Goal: Transaction & Acquisition: Book appointment/travel/reservation

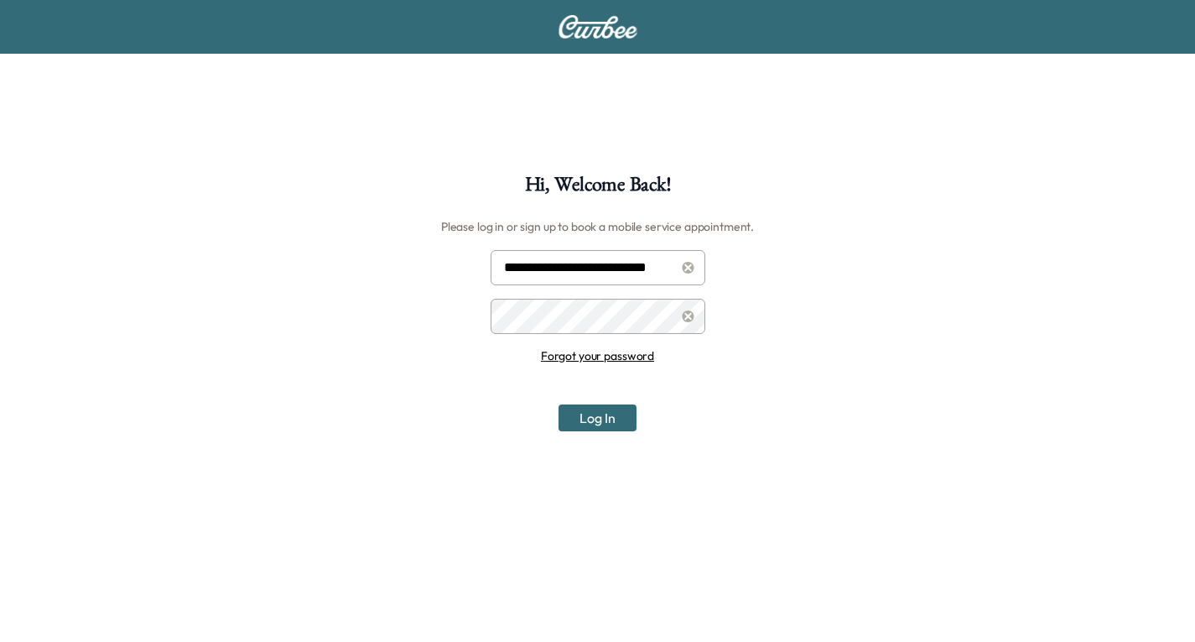
click at [654, 273] on input "**********" at bounding box center [598, 267] width 215 height 35
type input "**********"
click at [604, 414] on button "Log In" at bounding box center [598, 417] width 78 height 27
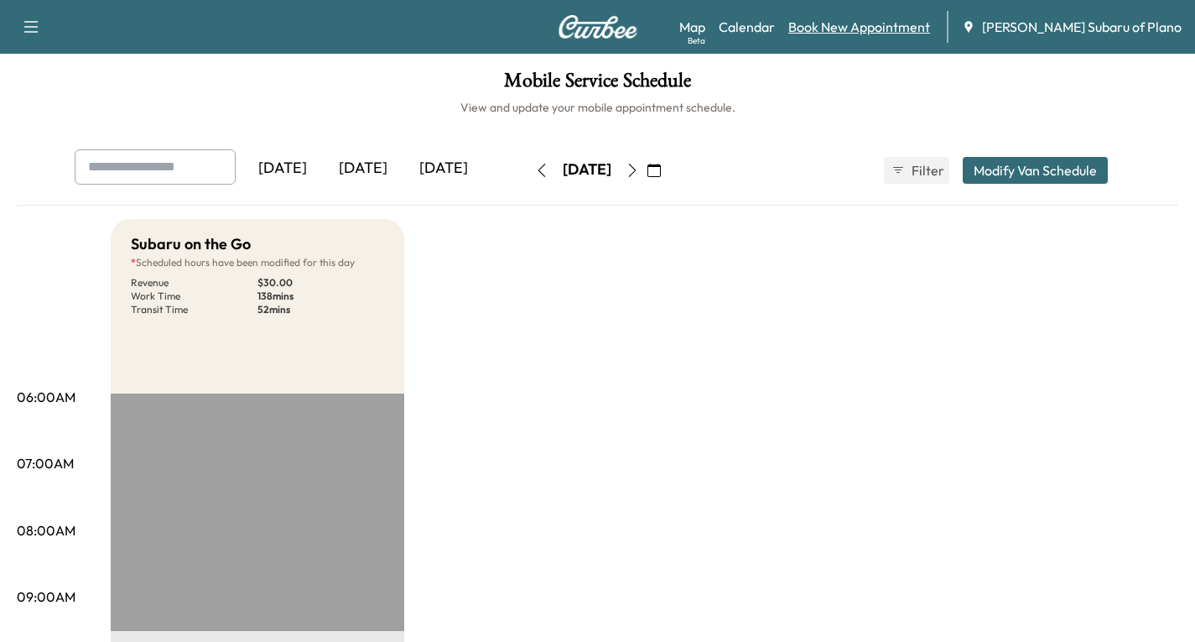
click at [930, 25] on link "Book New Appointment" at bounding box center [859, 27] width 142 height 20
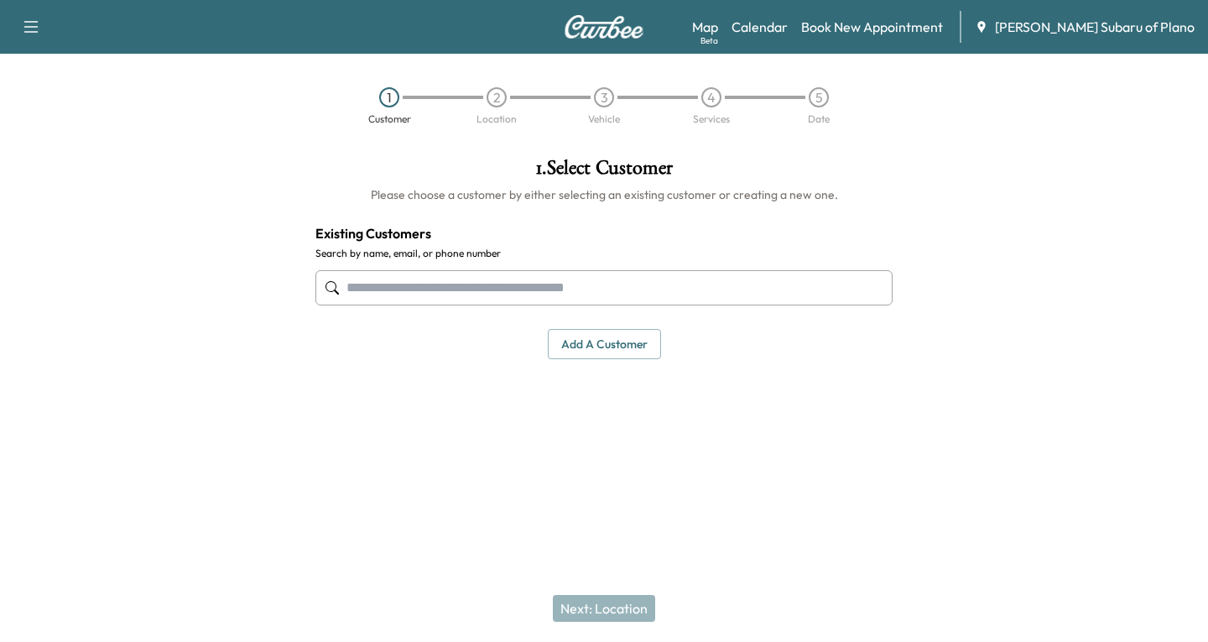
click at [383, 287] on input "text" at bounding box center [603, 287] width 577 height 35
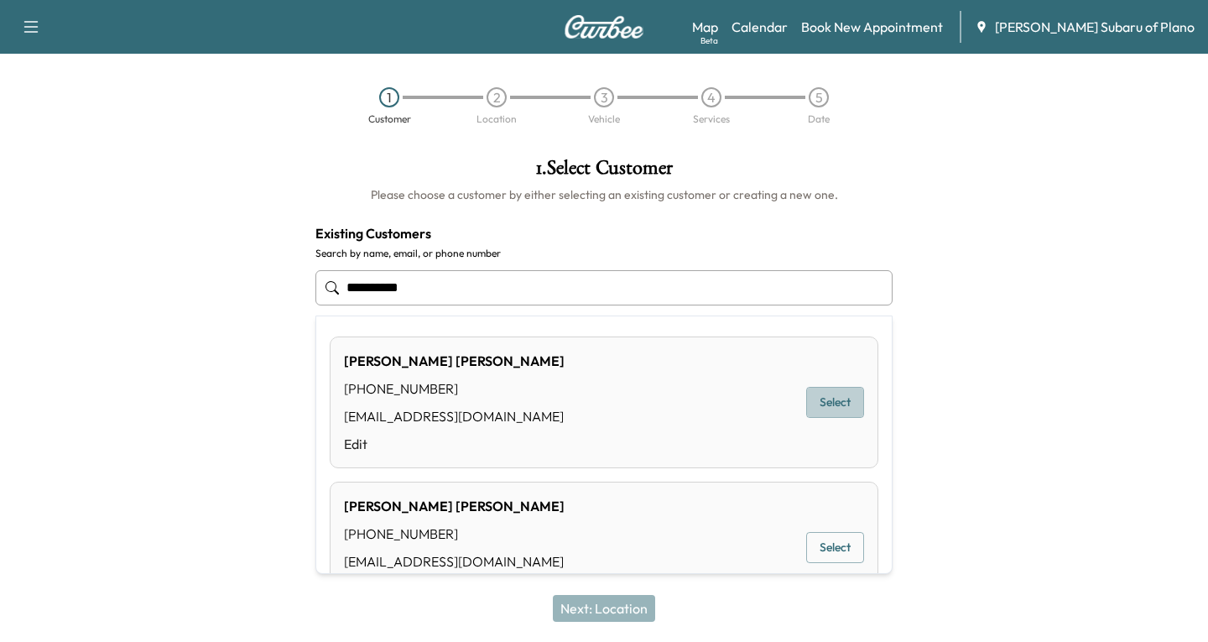
click at [806, 402] on button "Select" at bounding box center [835, 402] width 58 height 31
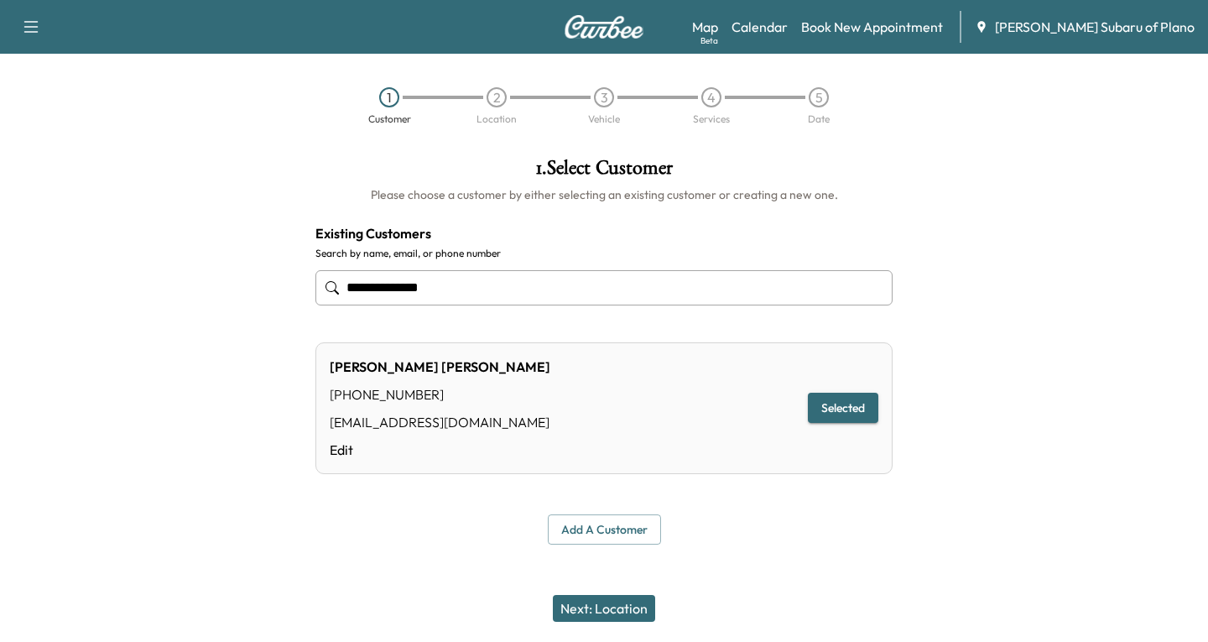
type input "**********"
click at [626, 607] on button "Next: Location" at bounding box center [604, 608] width 102 height 27
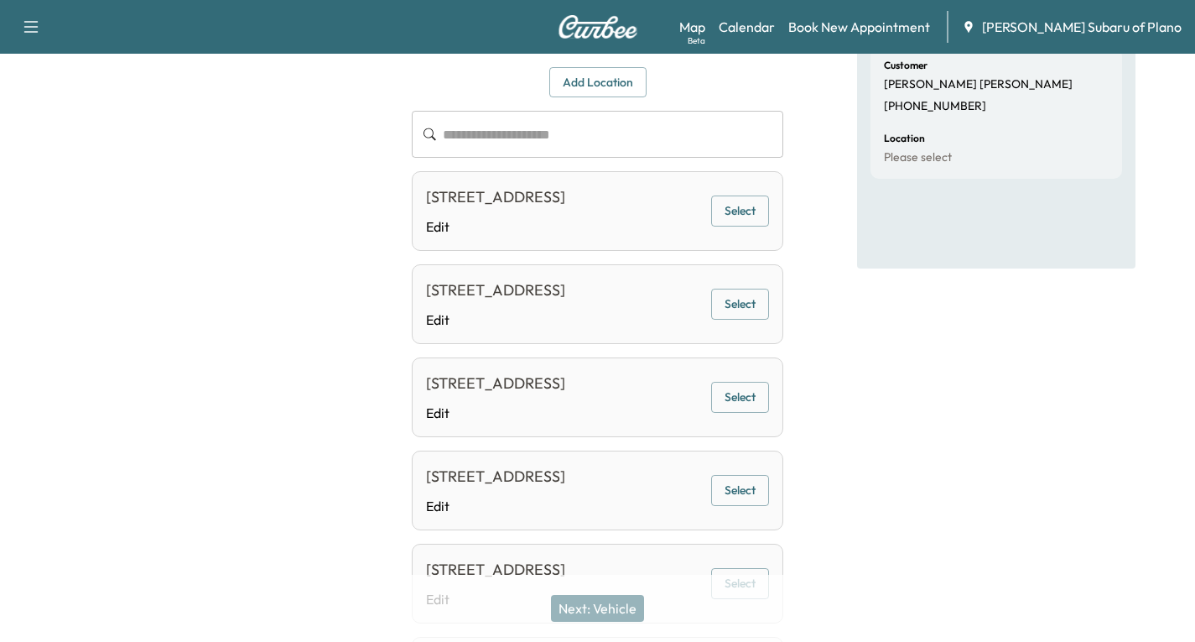
scroll to position [168, 0]
click at [752, 223] on button "Select" at bounding box center [740, 212] width 58 height 31
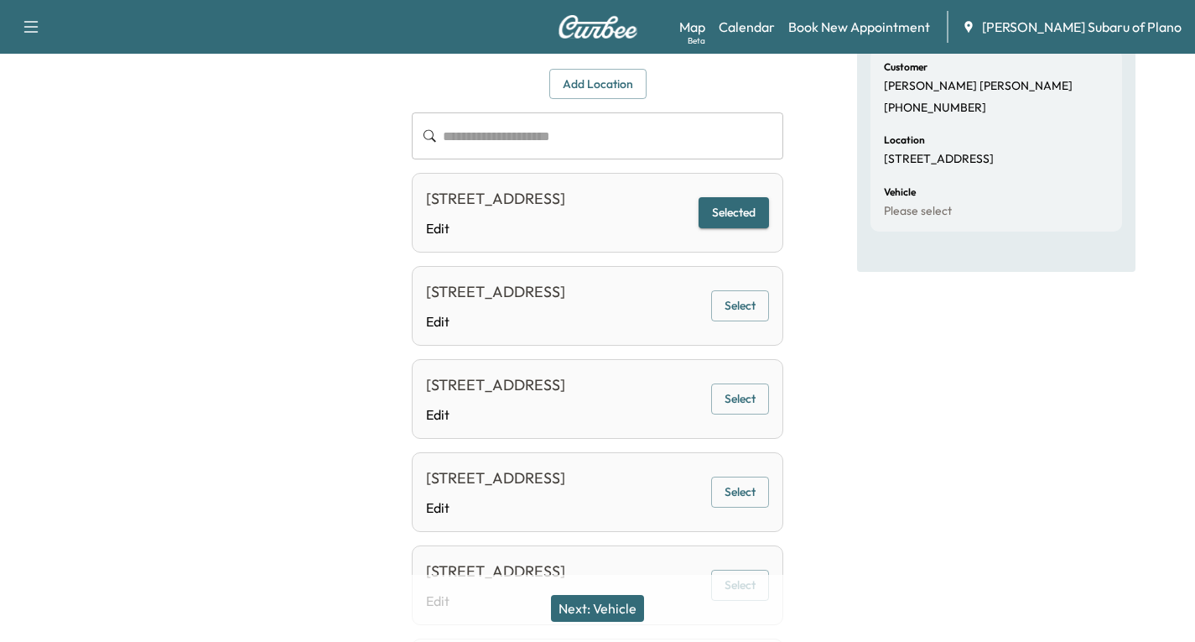
click at [622, 607] on button "Next: Vehicle" at bounding box center [597, 608] width 93 height 27
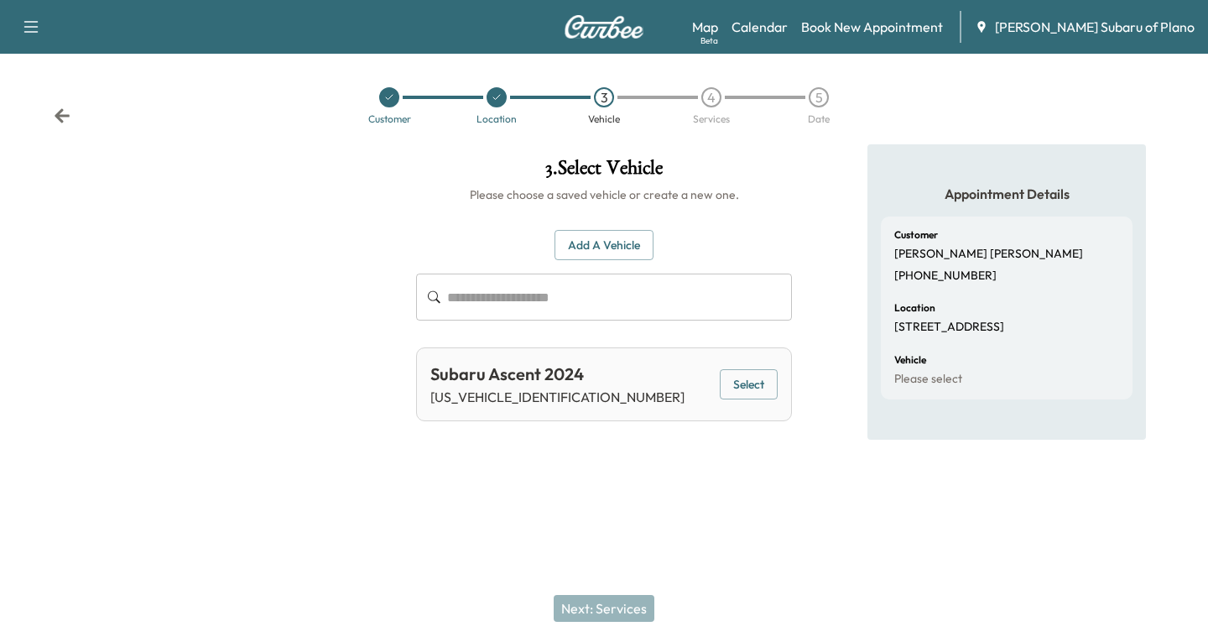
click at [751, 377] on button "Select" at bounding box center [749, 384] width 58 height 31
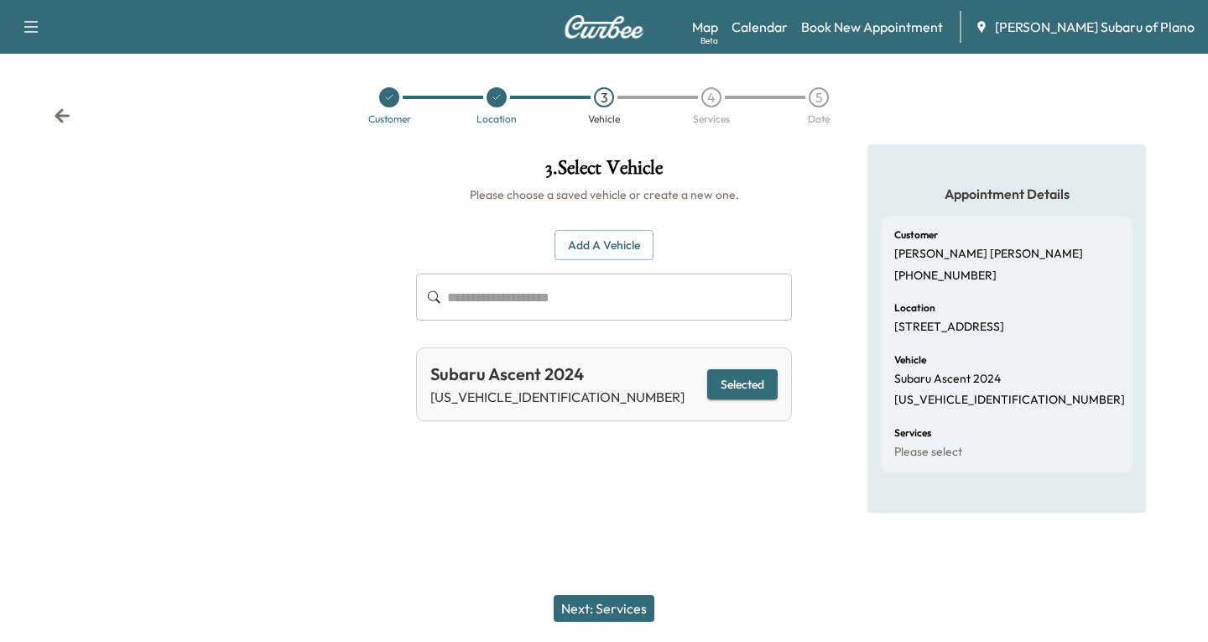
click at [622, 595] on button "Next: Services" at bounding box center [604, 608] width 101 height 27
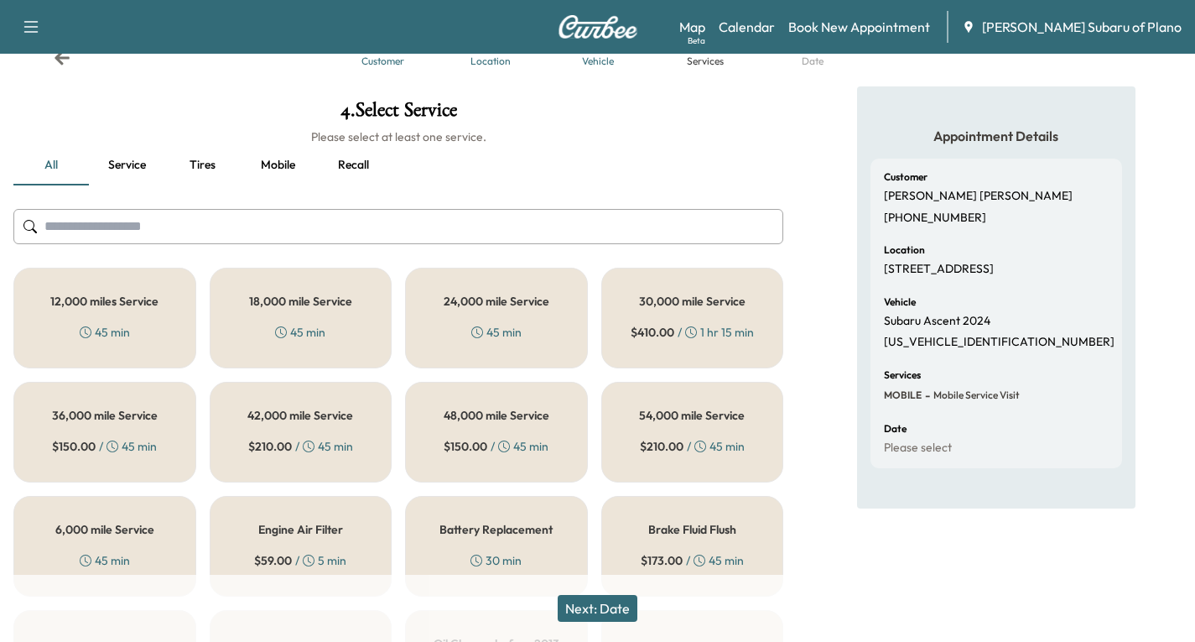
scroll to position [84, 0]
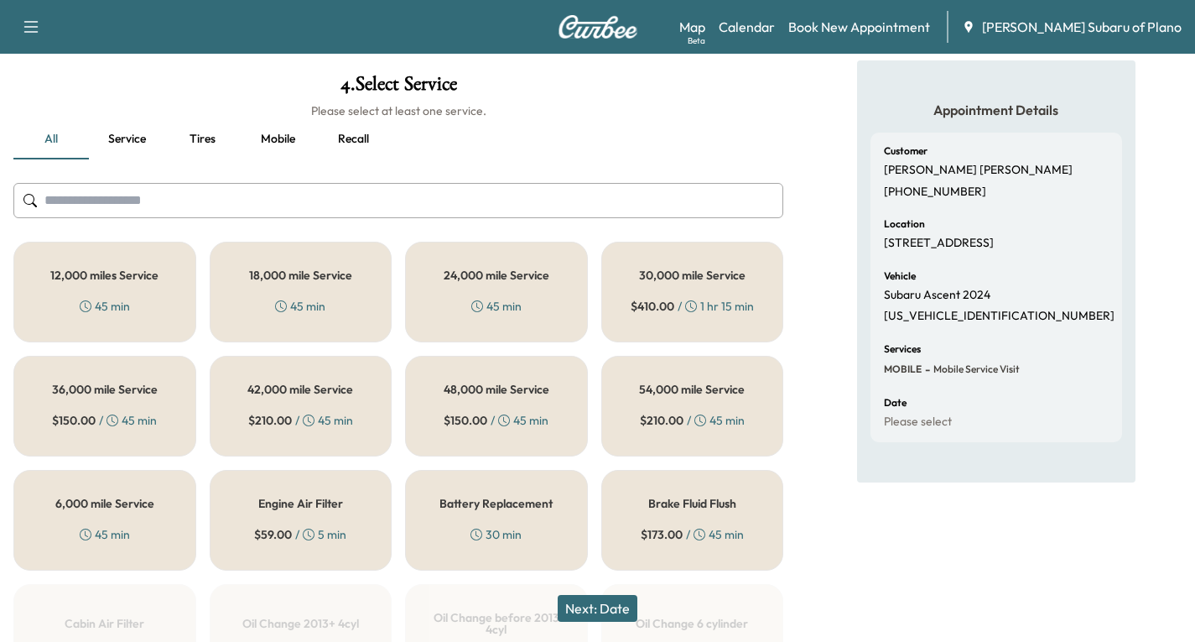
click at [320, 295] on div "18,000 mile Service 45 min" at bounding box center [301, 292] width 183 height 101
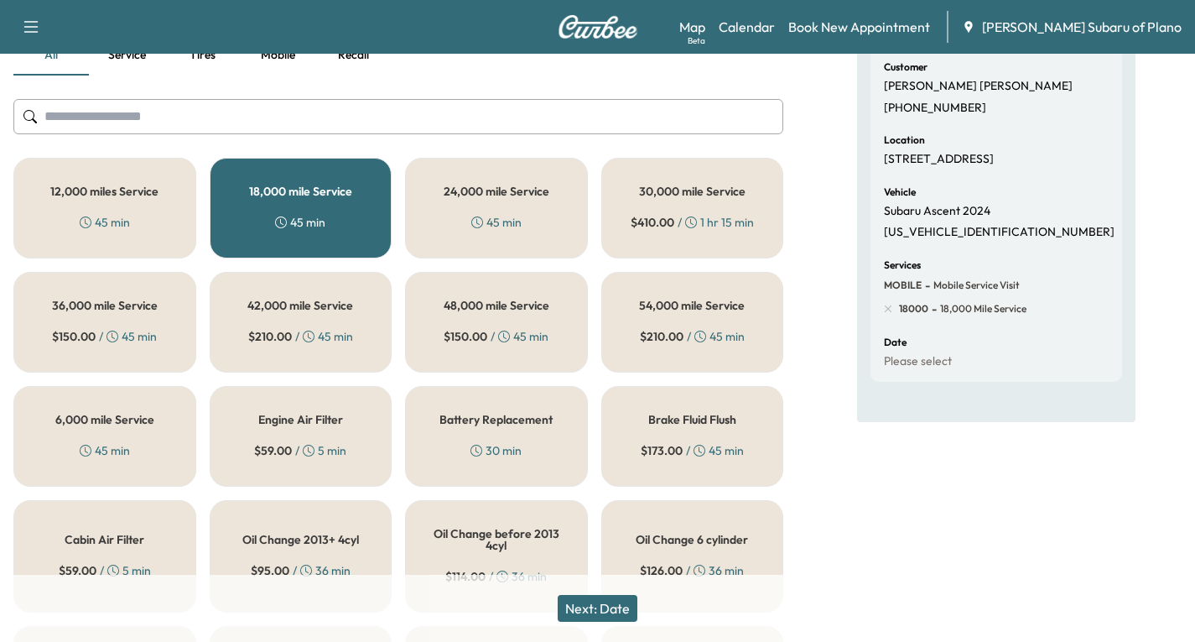
click at [606, 597] on button "Next: Date" at bounding box center [598, 608] width 80 height 27
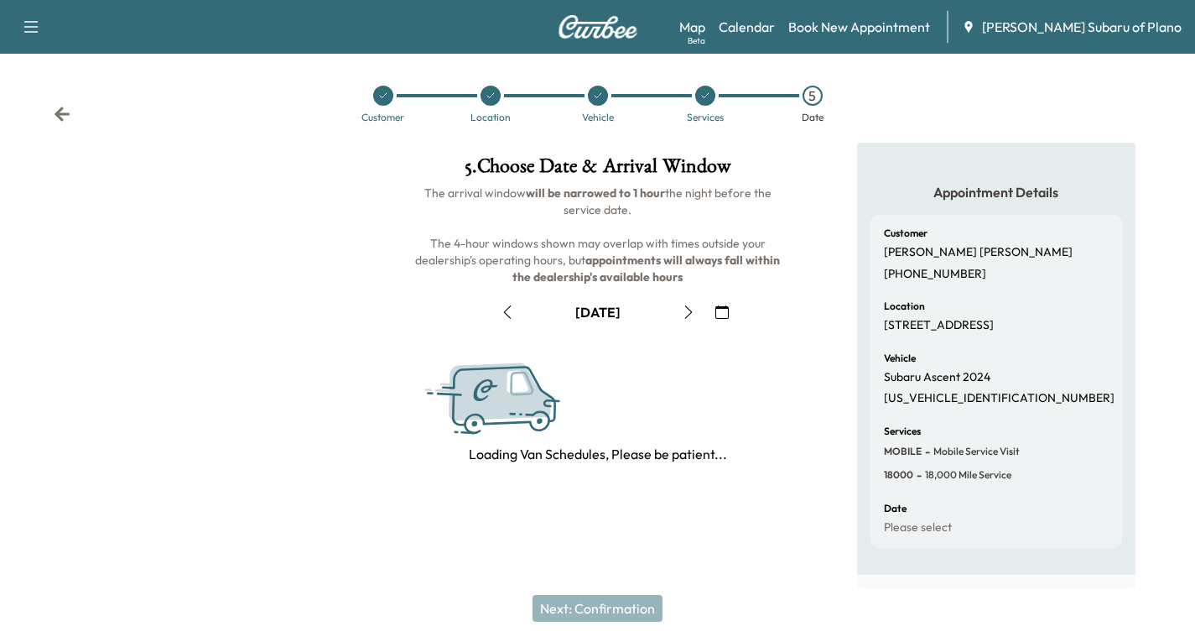
scroll to position [168, 0]
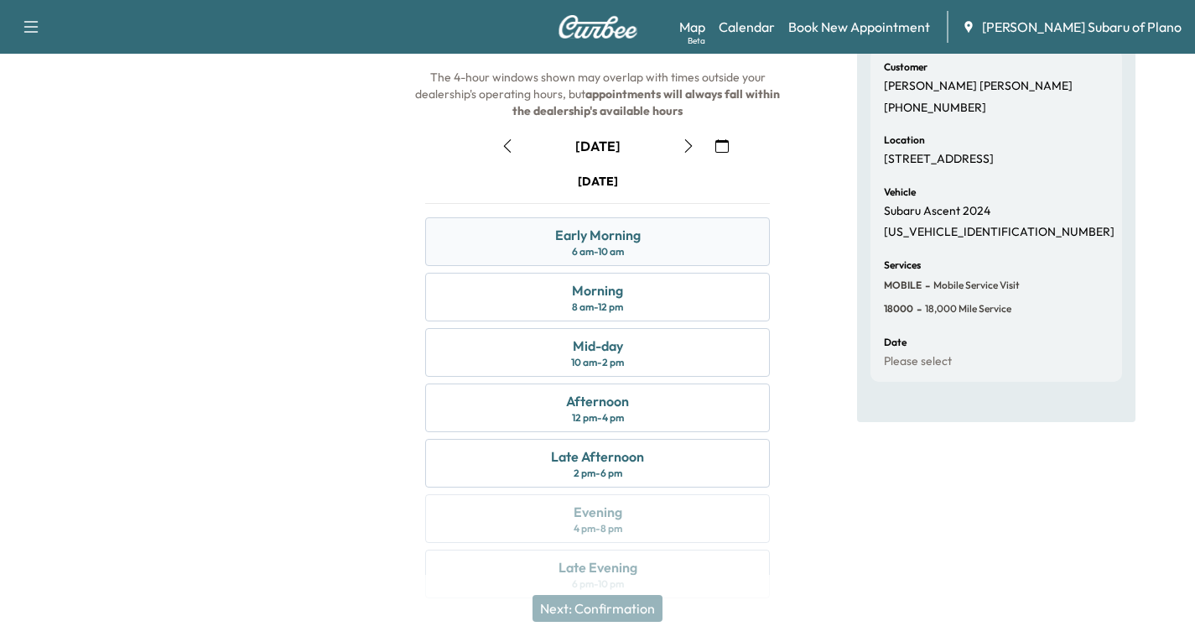
click at [642, 249] on div "Early Morning 6 am - 10 am" at bounding box center [597, 241] width 345 height 49
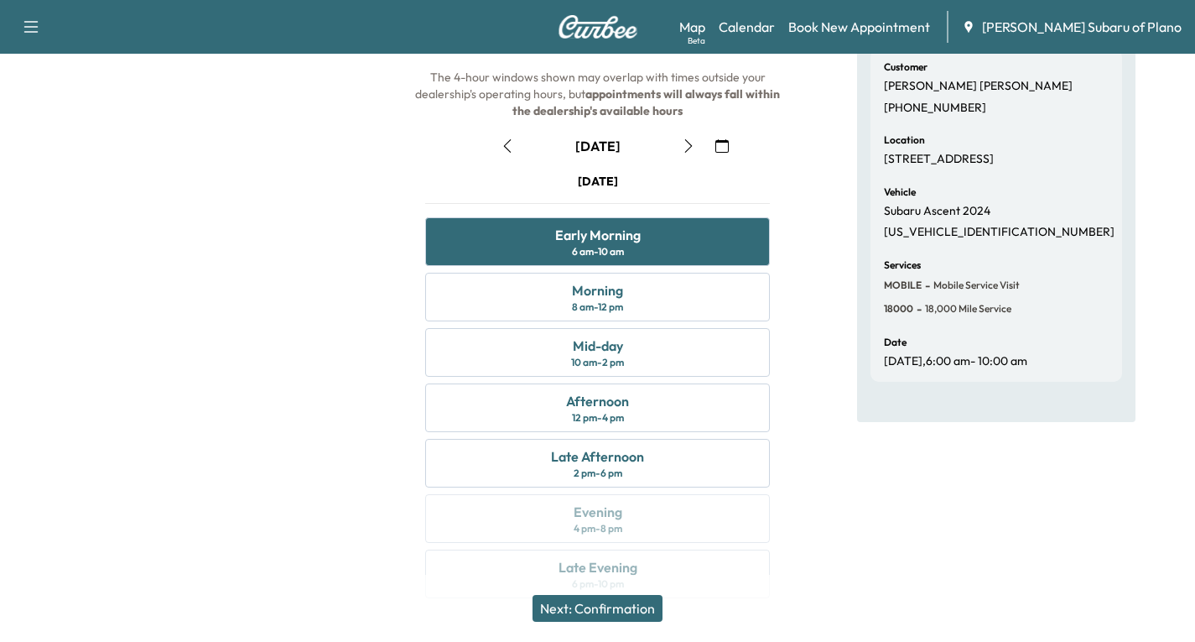
click at [609, 609] on button "Next: Confirmation" at bounding box center [598, 608] width 130 height 27
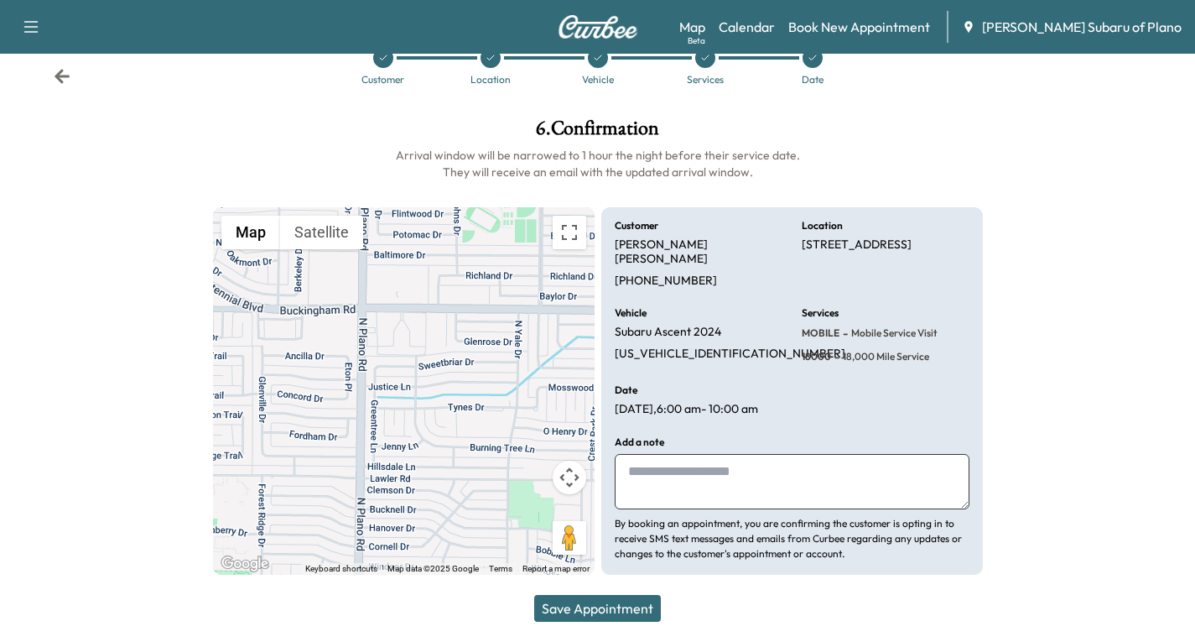
click at [587, 601] on button "Save Appointment" at bounding box center [597, 608] width 127 height 27
